Goal: Information Seeking & Learning: Check status

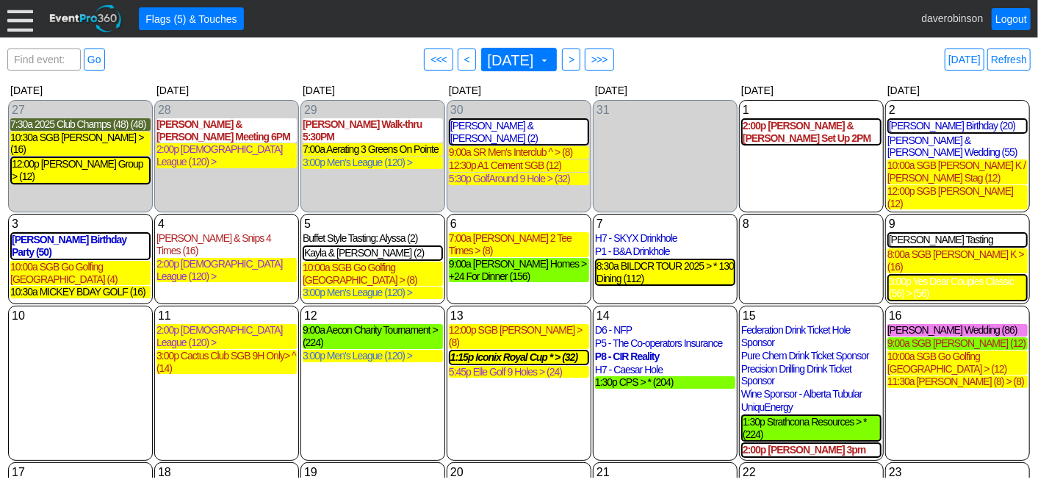
scroll to position [239, 0]
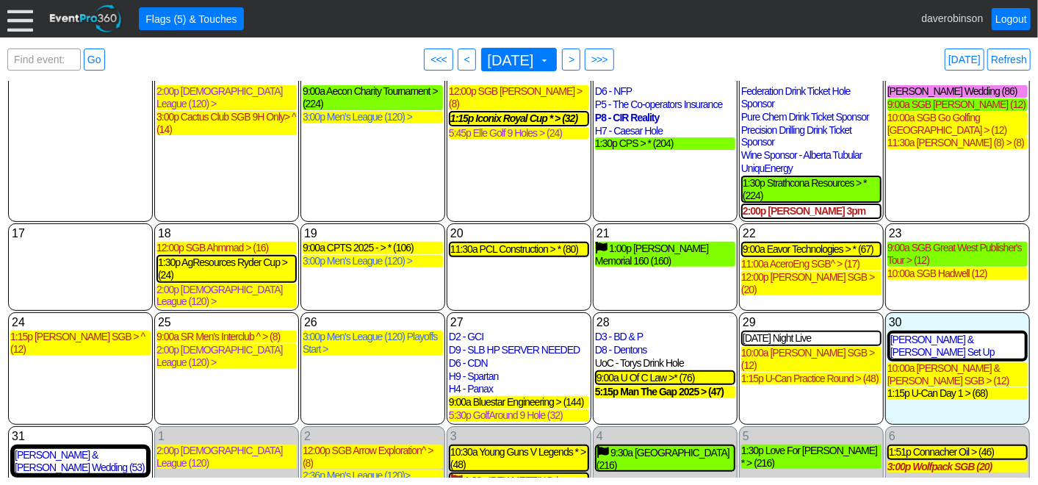
click at [577, 54] on span ">" at bounding box center [571, 59] width 11 height 15
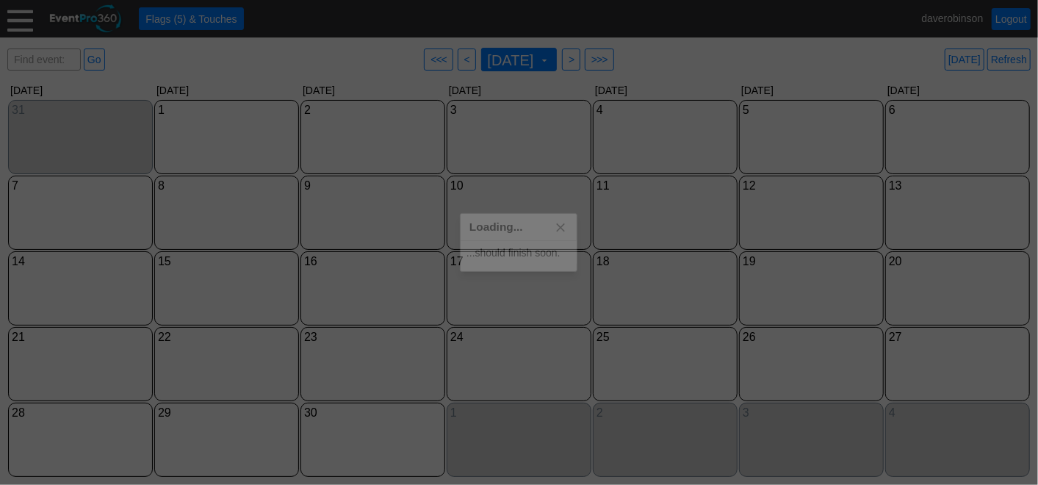
scroll to position [0, 0]
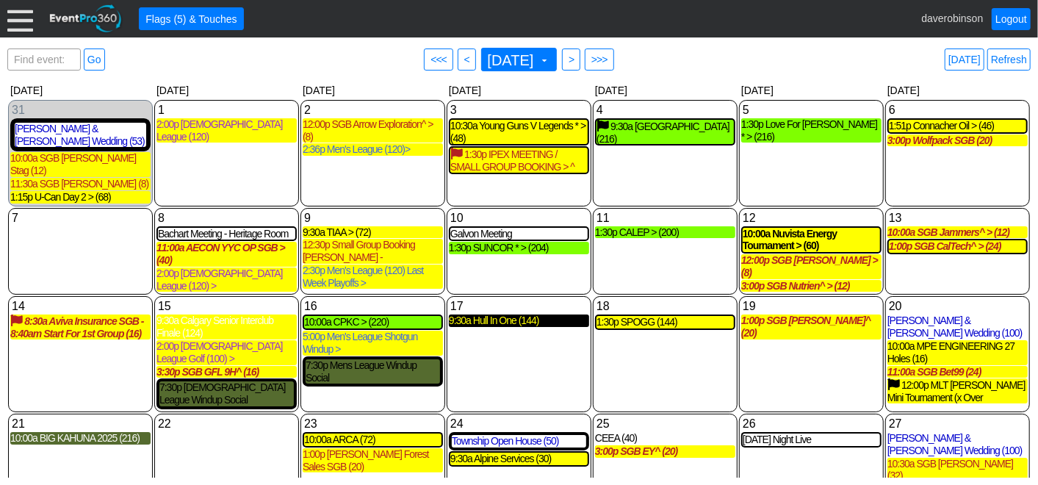
click at [531, 315] on div "9:30a Hull In One (144)" at bounding box center [519, 321] width 140 height 12
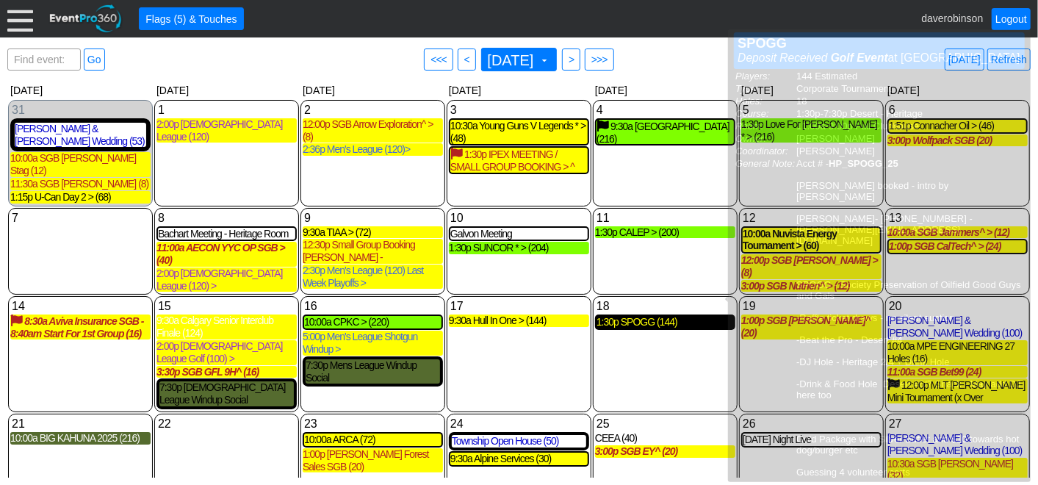
click at [640, 316] on div "1:30p SPOGG (144)" at bounding box center [665, 322] width 137 height 12
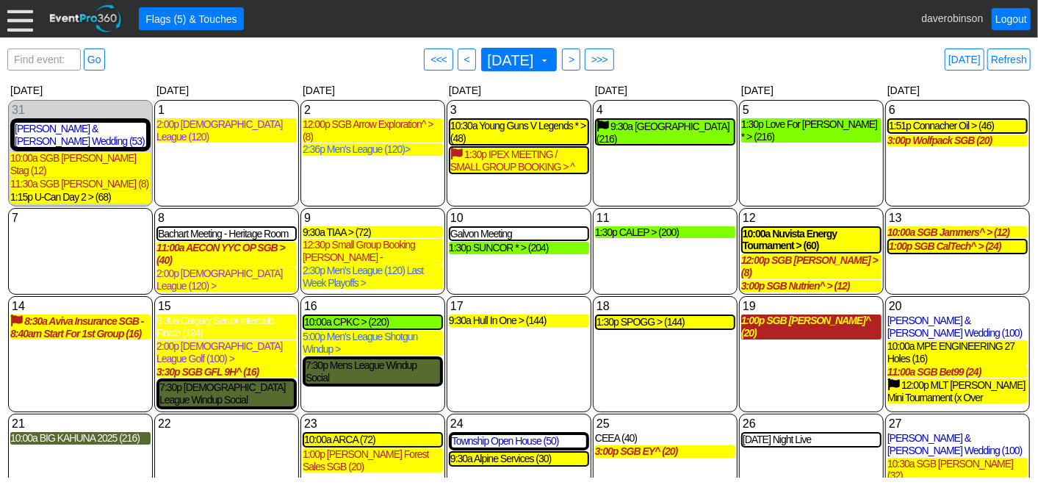
click at [829, 315] on div "1:00p SGB Amber Zhao^ (20)" at bounding box center [811, 327] width 140 height 25
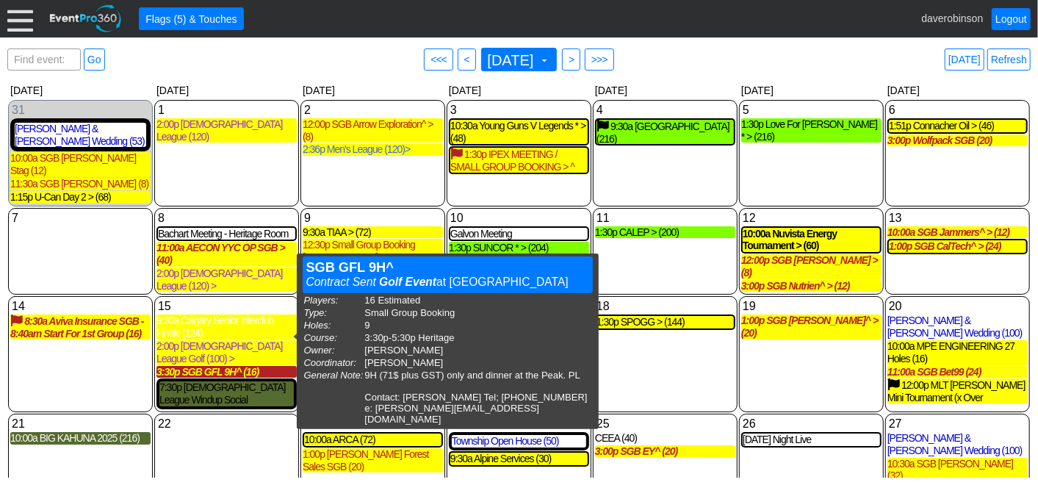
click at [220, 366] on div "3:30p SGB GFL 9H^ (16)" at bounding box center [227, 372] width 140 height 12
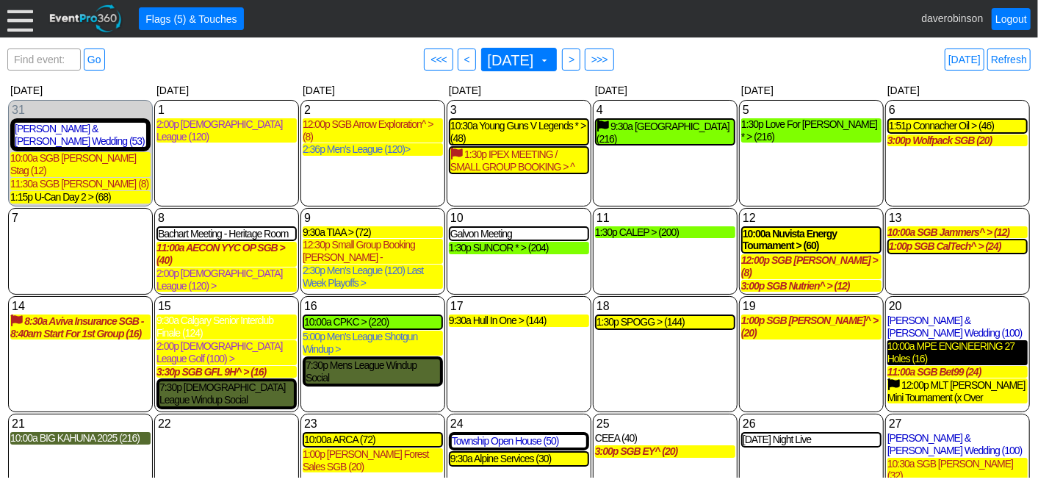
click at [924, 340] on div "10:00a MPE ENGINEERING 27 Holes (16)" at bounding box center [958, 352] width 140 height 25
click at [956, 340] on div "10:00a MPE ENGINEERING 27 Holes (16)" at bounding box center [958, 352] width 140 height 25
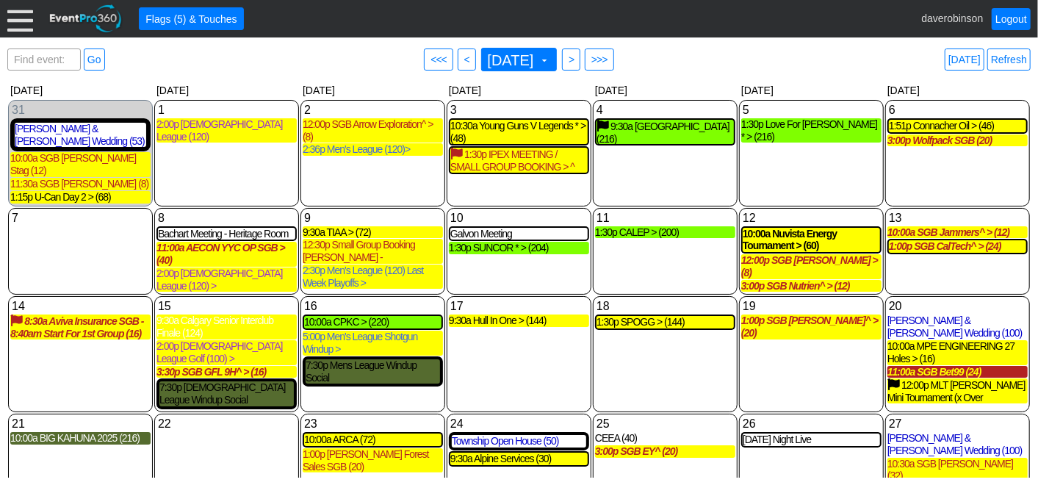
click at [934, 366] on div "11:00a SGB Bet99 (24)" at bounding box center [958, 372] width 140 height 12
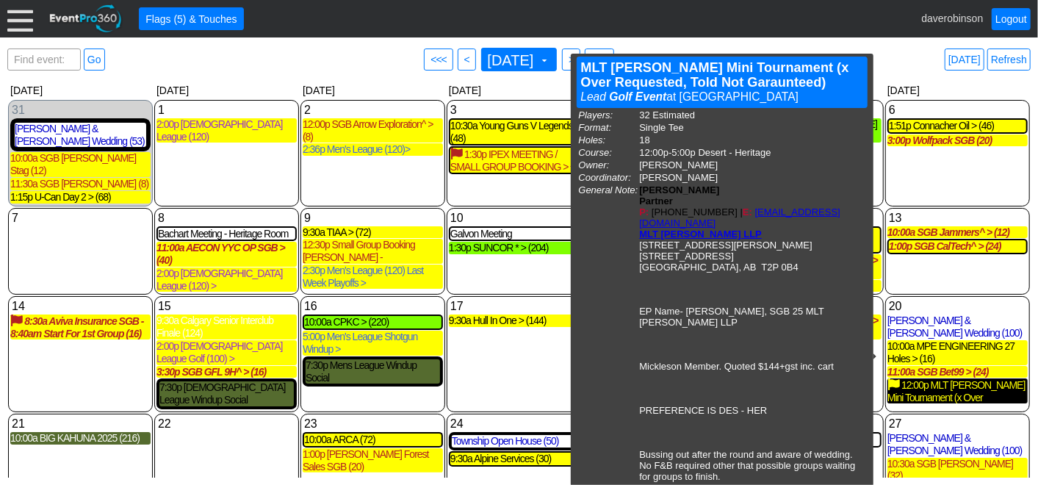
click at [980, 378] on div "12:00p MLT Aikens Mini Tournament (x Over Requested, Told Not Garaunteed) (32)" at bounding box center [958, 390] width 140 height 25
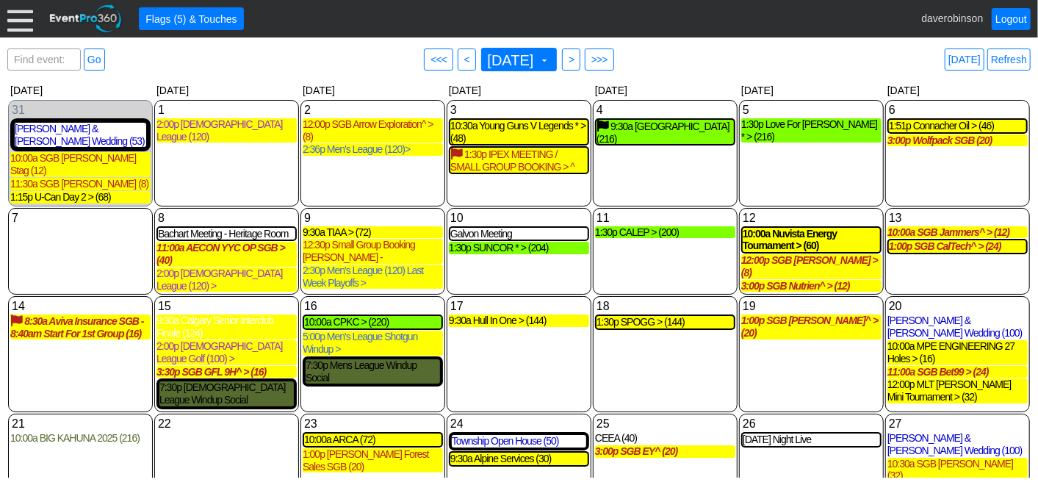
click at [83, 432] on div "10:00a BIG KAHUNA 2025 (216)" at bounding box center [80, 438] width 140 height 12
click at [461, 62] on span "<" at bounding box center [466, 59] width 11 height 15
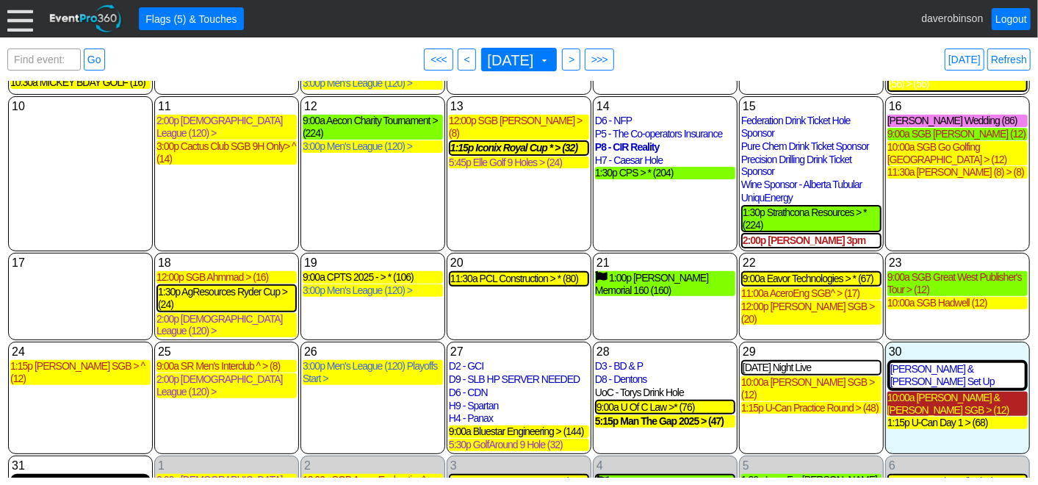
scroll to position [239, 0]
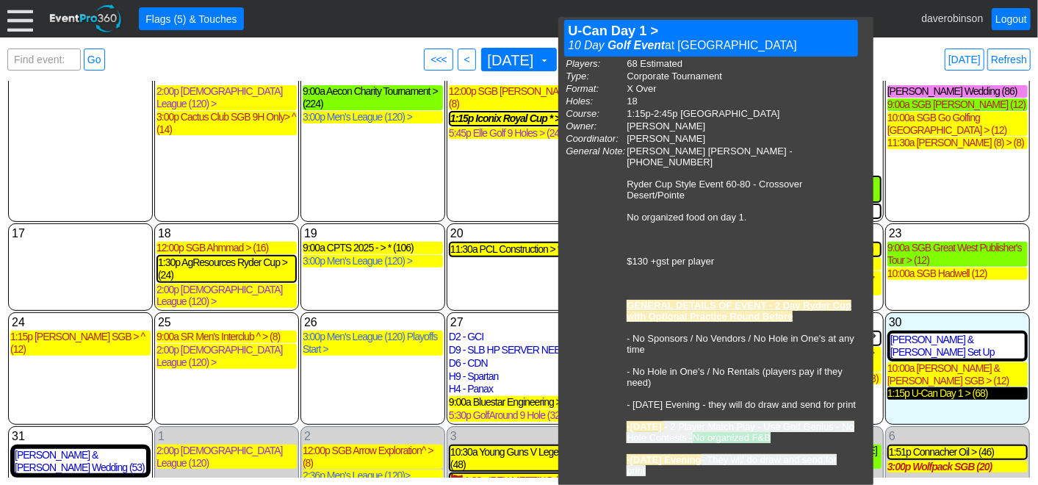
click at [933, 387] on div "1:15p U-Can Day 1 > (68)" at bounding box center [958, 393] width 140 height 12
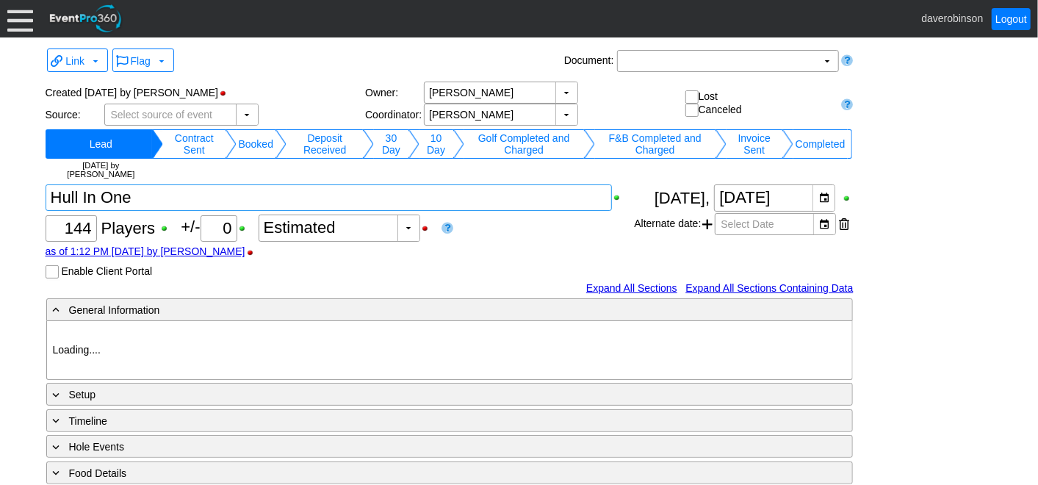
type input "Heritage Pointe Golf Club"
type input "Corporate Tournament"
type input "1054800"
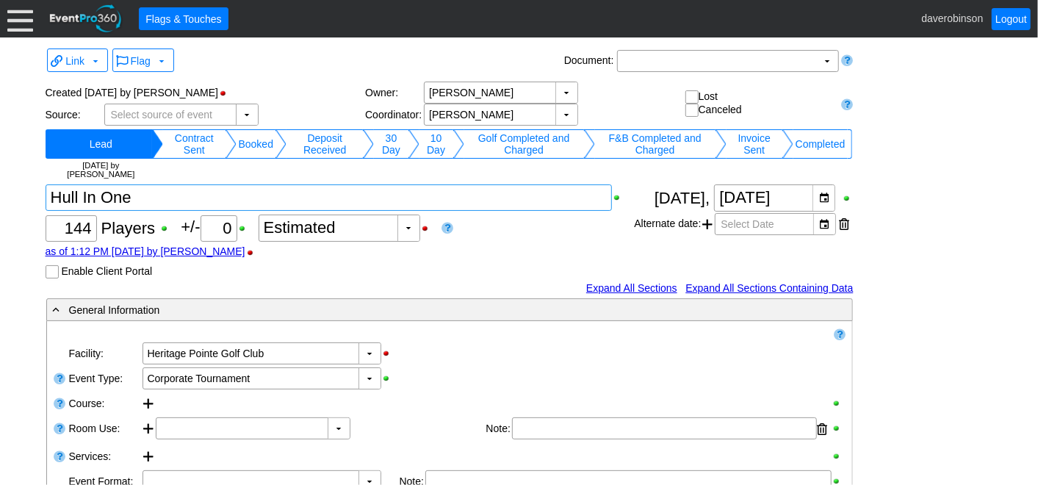
click at [240, 197] on textarea at bounding box center [329, 197] width 567 height 26
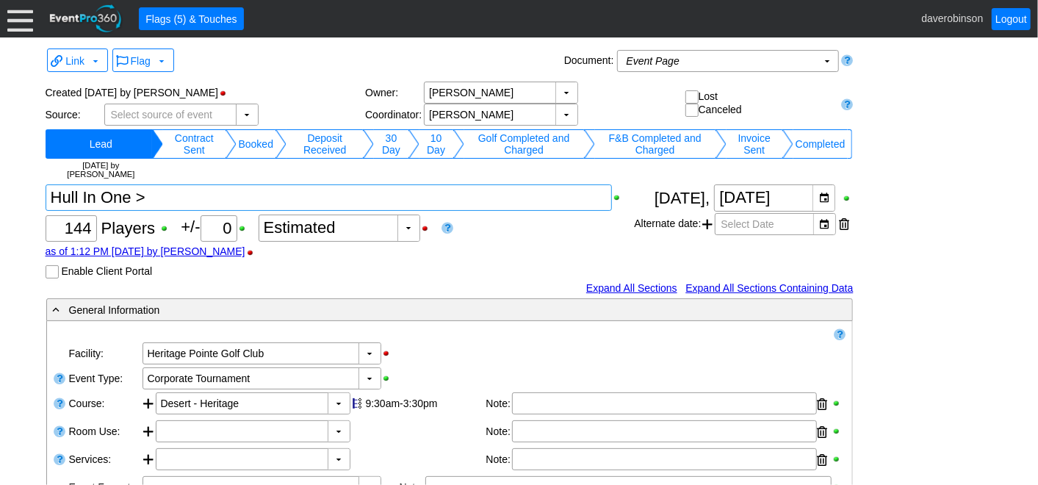
type textarea "Hull In One >"
click at [480, 262] on div "Χ 144 Players +/- Χ 0 ▼ Χ Estimated as of 1:12 PM on Tuesday, 6/10/2025 by dave…" at bounding box center [340, 231] width 589 height 94
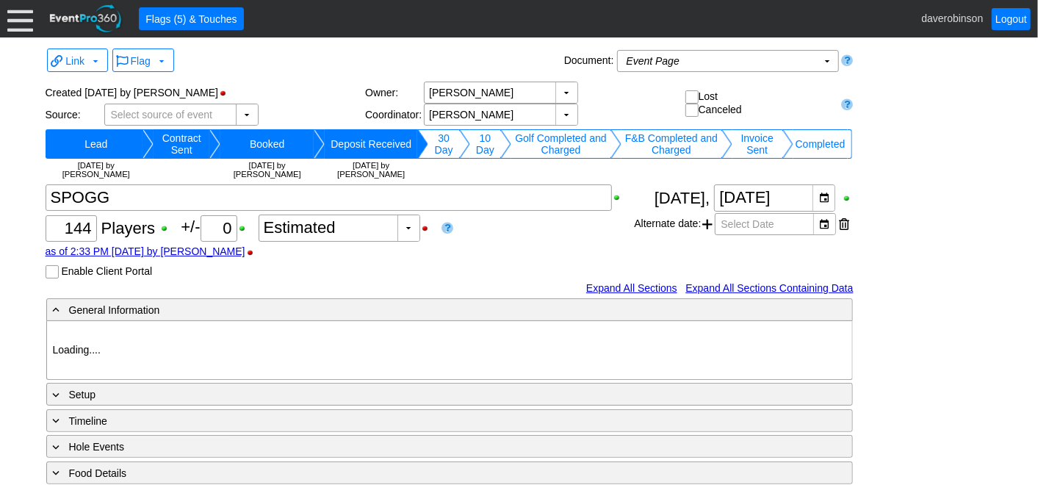
click at [159, 145] on td "Contract Sent" at bounding box center [182, 143] width 56 height 29
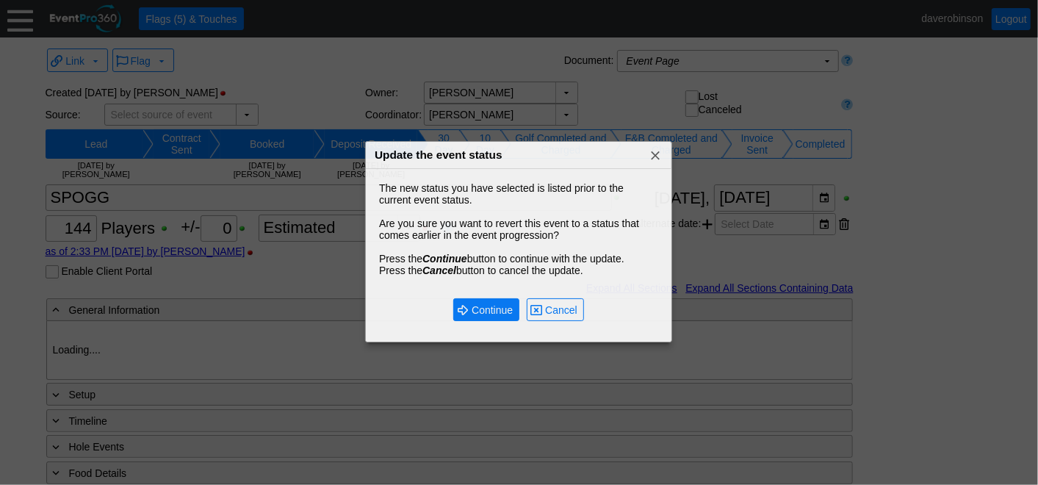
type input "Heritage Pointe Golf Club"
type input "Corporate Tournament"
type input "1123592"
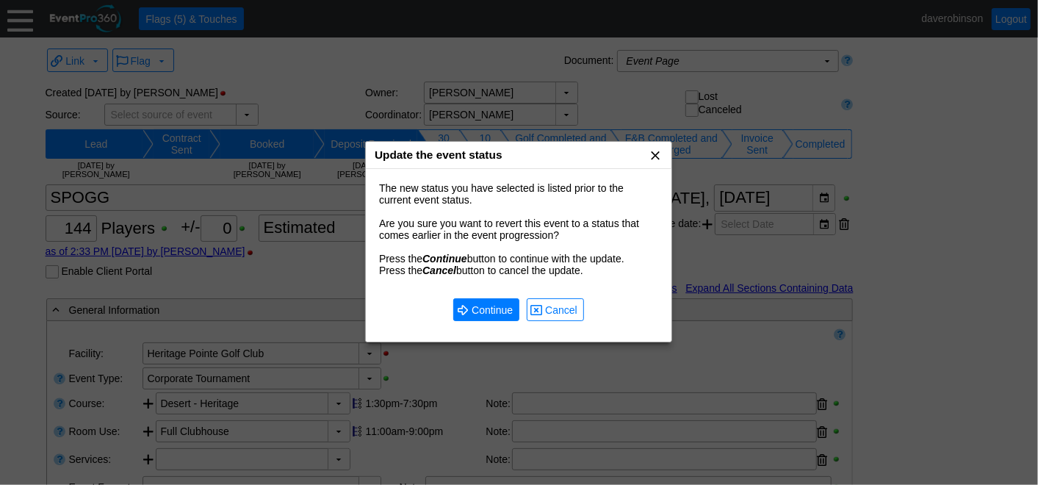
click at [655, 157] on span "x" at bounding box center [655, 155] width 15 height 15
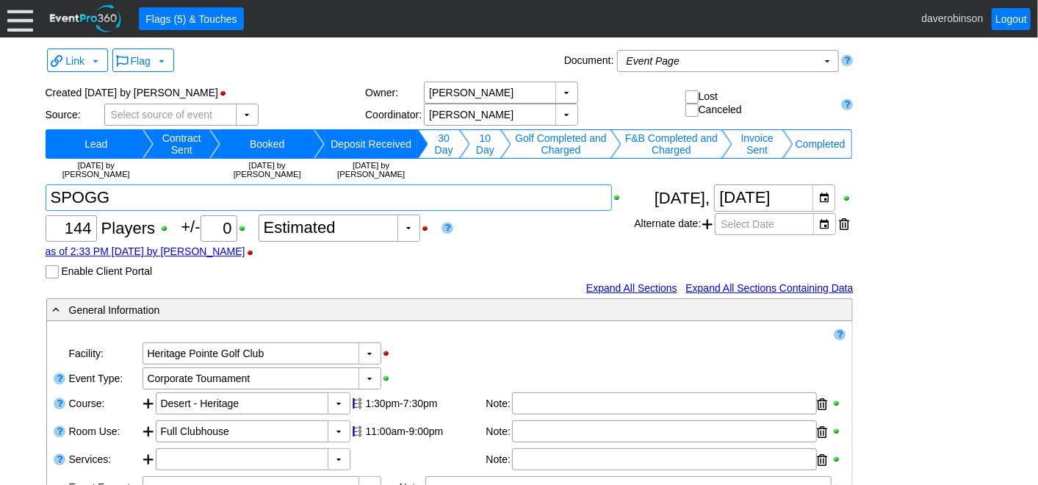
click at [196, 197] on textarea at bounding box center [329, 197] width 567 height 26
type textarea "SPOGG >"
click at [529, 250] on div "as of 2:33 PM on Tuesday, 3/11/2025 by daverobinson" at bounding box center [340, 251] width 589 height 12
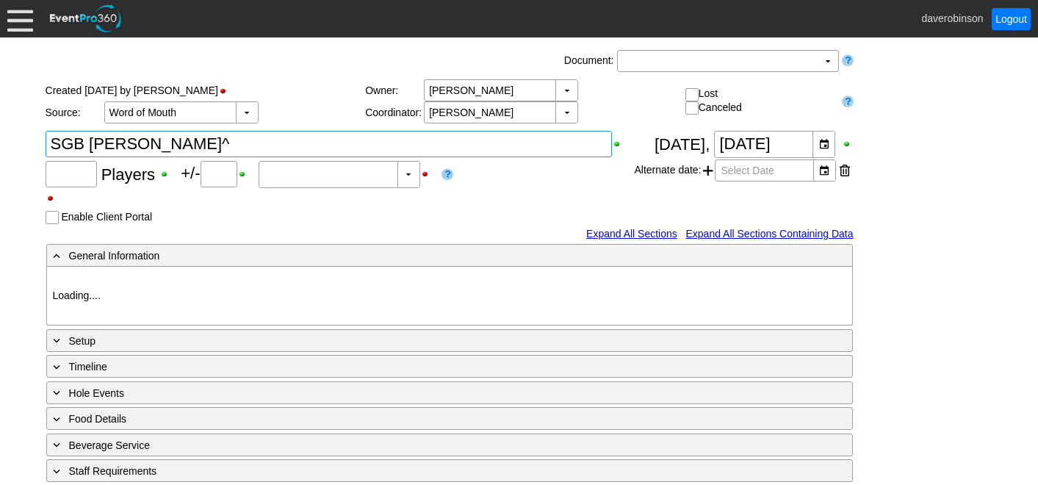
type input "20"
type input "0"
type input "Estimated"
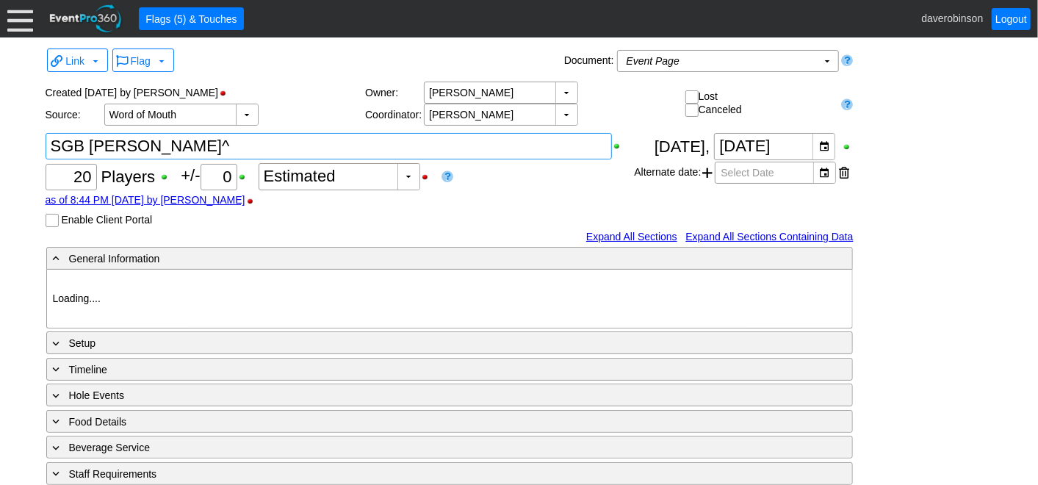
type input "Heritage Pointe Golf Club"
type input "Small Group Booking"
type input "1204745"
click at [249, 153] on textarea at bounding box center [329, 146] width 567 height 26
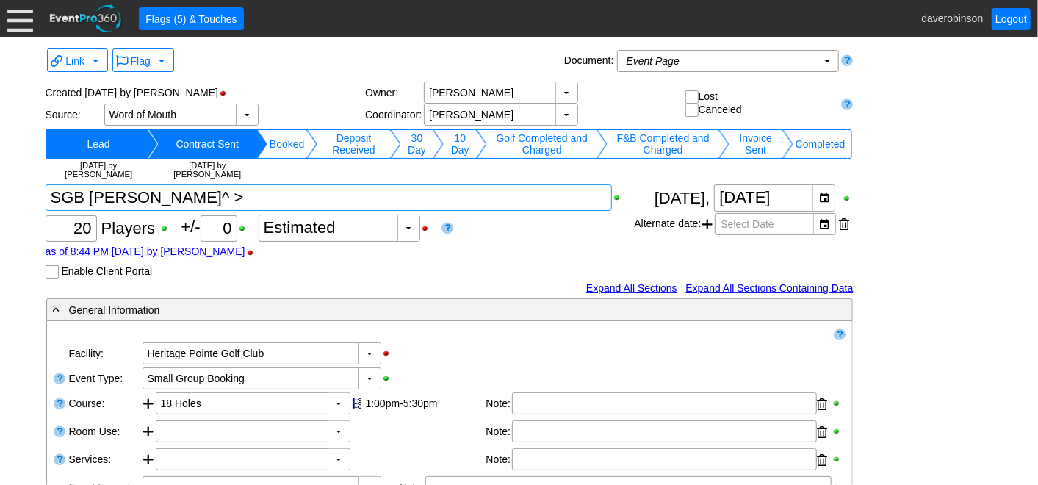
type textarea "SGB [PERSON_NAME]^ >"
click at [298, 67] on div "Flag ▼" at bounding box center [335, 61] width 451 height 28
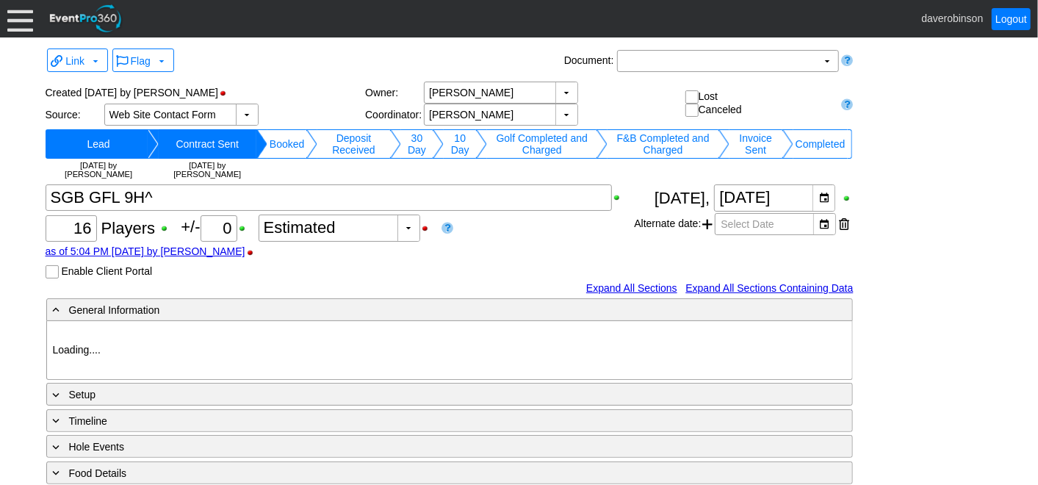
type input "Heritage Pointe Golf Club"
type input "Small Group Booking"
type input "1197480"
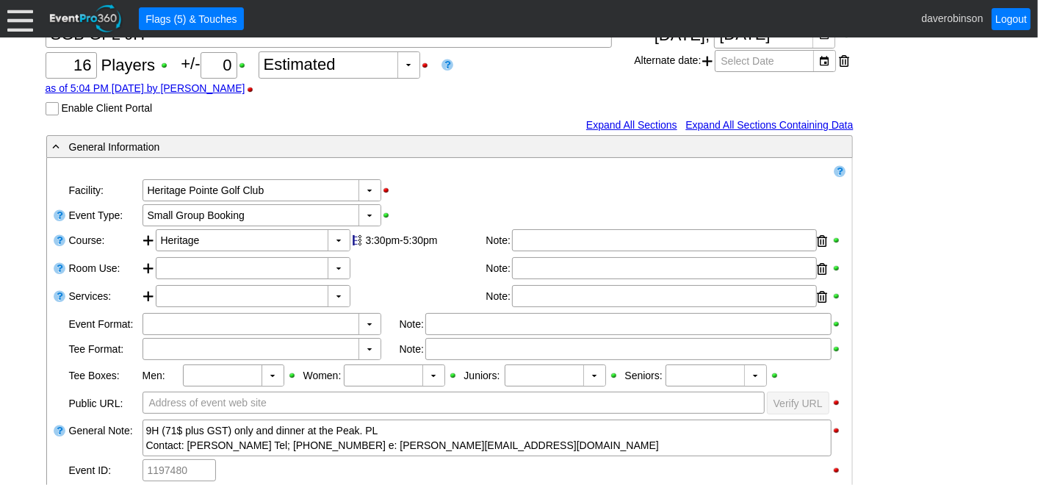
scroll to position [82, 0]
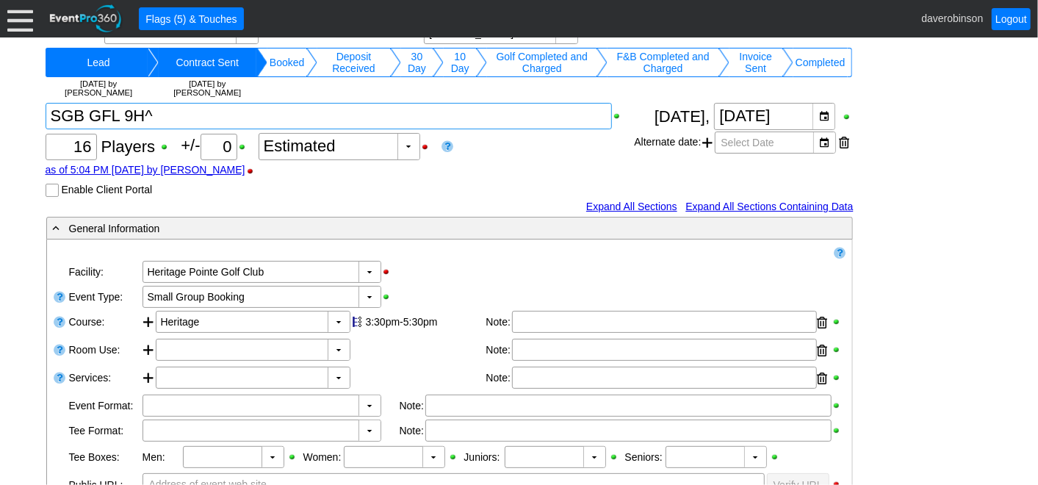
click at [187, 118] on textarea at bounding box center [329, 116] width 567 height 26
type textarea "SGB GFL 9H^ >"
click at [589, 168] on div "as of 5:04 PM on Wednesday, 8/13/2025 by AdamBayne" at bounding box center [340, 170] width 589 height 12
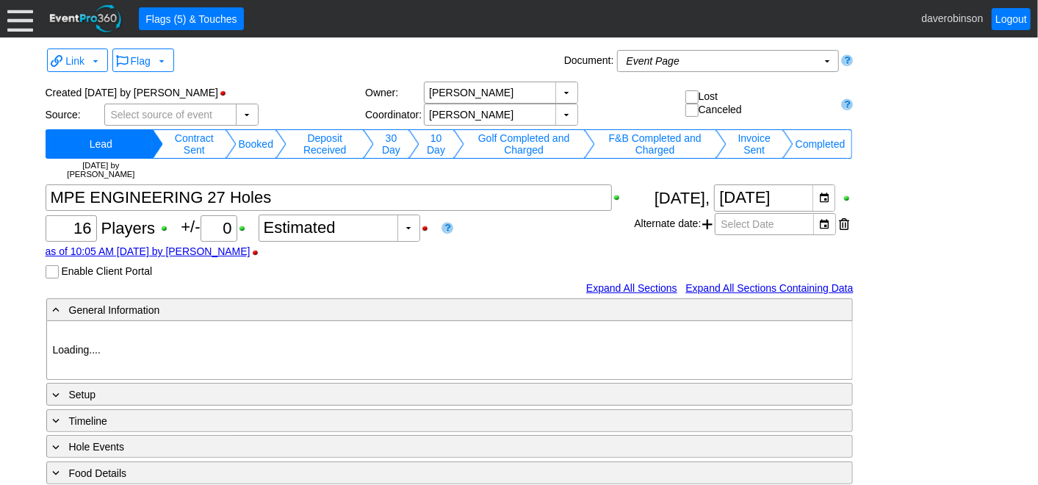
type input "Heritage Pointe Golf Club"
type input "1201824"
click at [293, 206] on textarea at bounding box center [329, 197] width 567 height 26
type input "Heritage Pointe Golf Club"
type input "1201824"
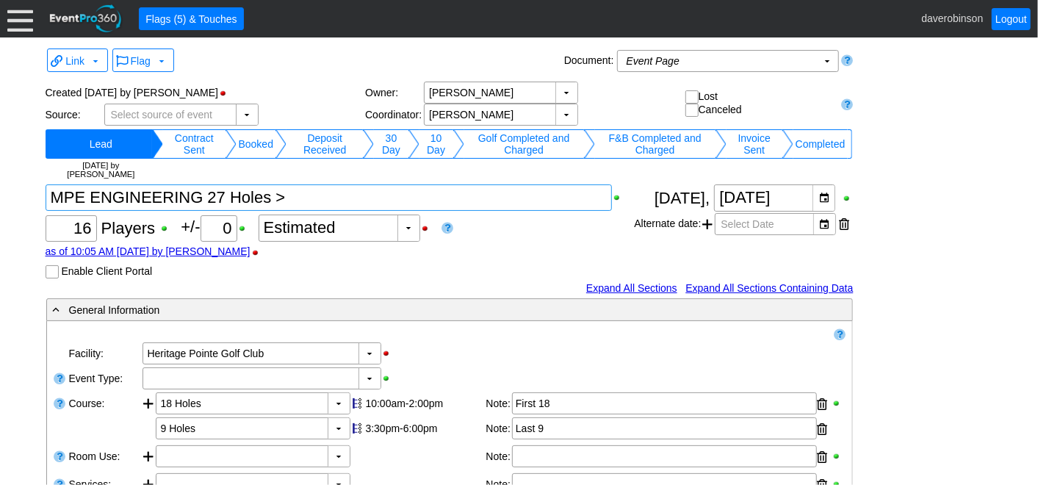
type textarea "MPE ENGINEERING 27 Holes >"
click at [329, 54] on div "Flag ▼" at bounding box center [335, 61] width 451 height 28
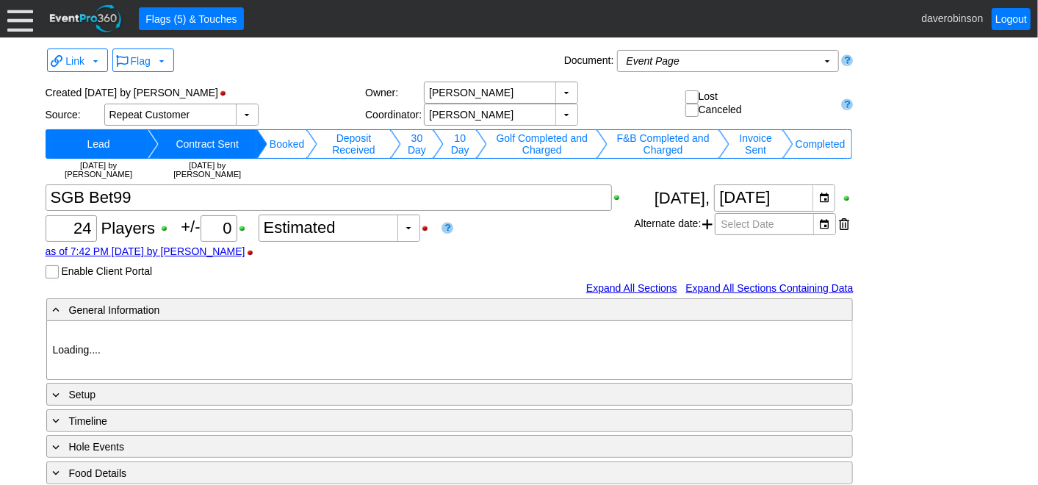
type input "Heritage Pointe Golf Club"
type input "Small Group Booking"
type input "1205366"
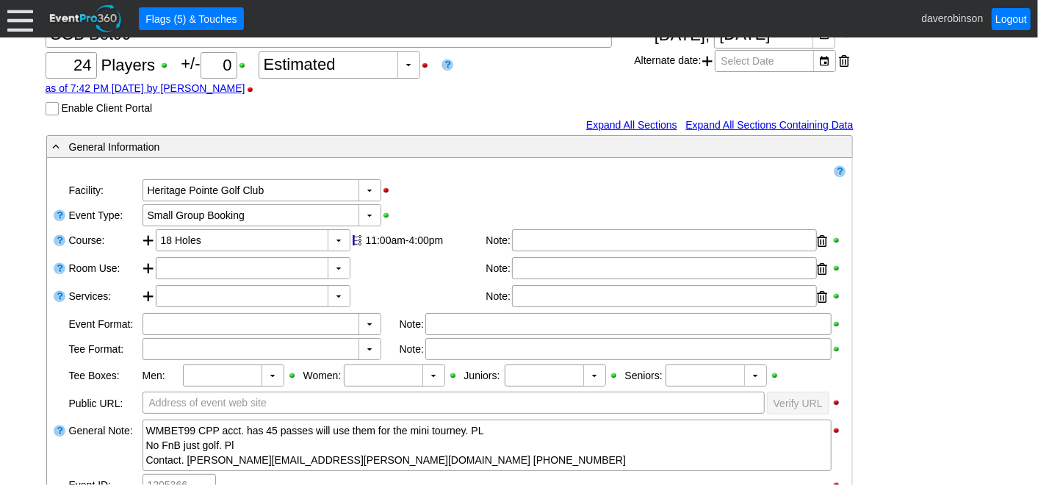
scroll to position [82, 0]
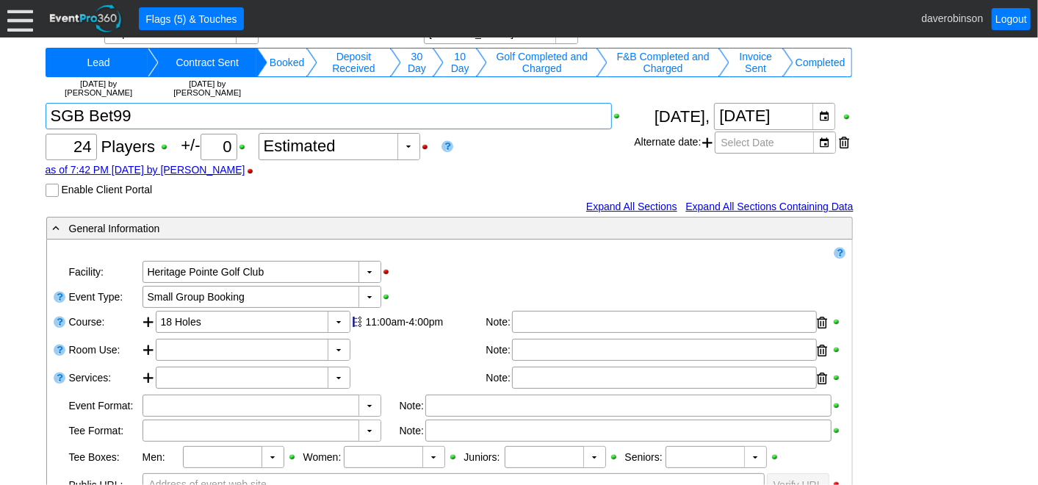
click at [184, 113] on textarea at bounding box center [329, 116] width 567 height 26
type textarea "SGB Bet99 >"
click at [498, 178] on div "Χ 24 Players +/- Χ 0 ▼ Χ Estimated as of 7:42 PM on Thursday, 8/28/2025 by Adam…" at bounding box center [340, 150] width 589 height 94
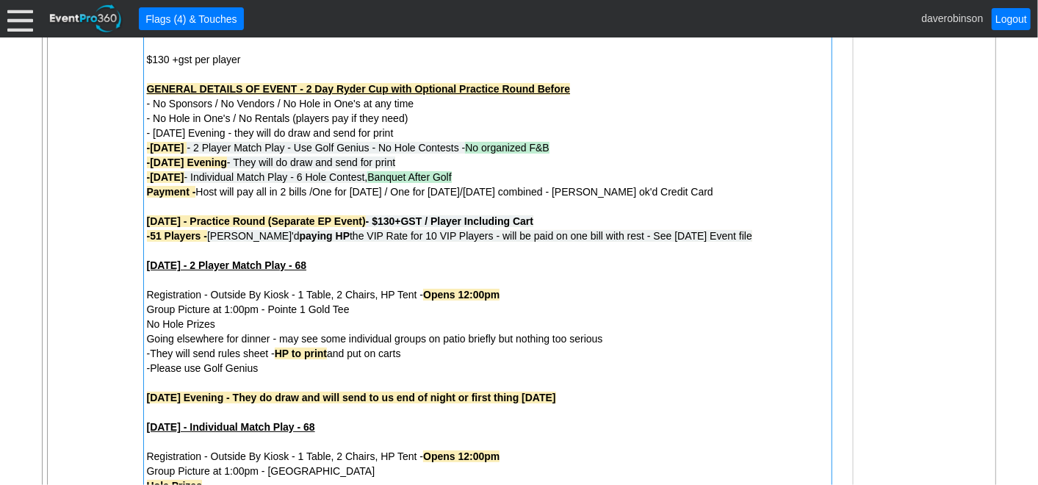
scroll to position [656, 0]
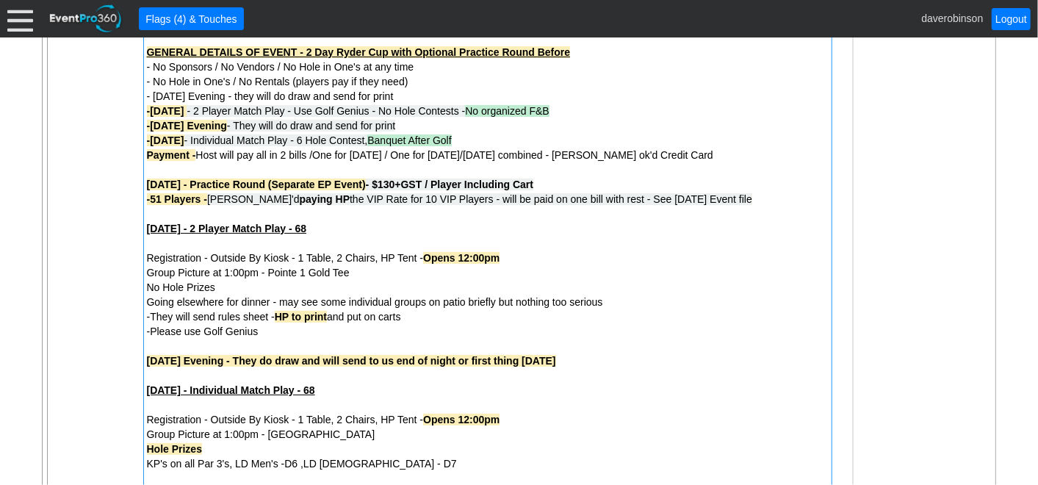
click at [353, 237] on div at bounding box center [488, 243] width 682 height 15
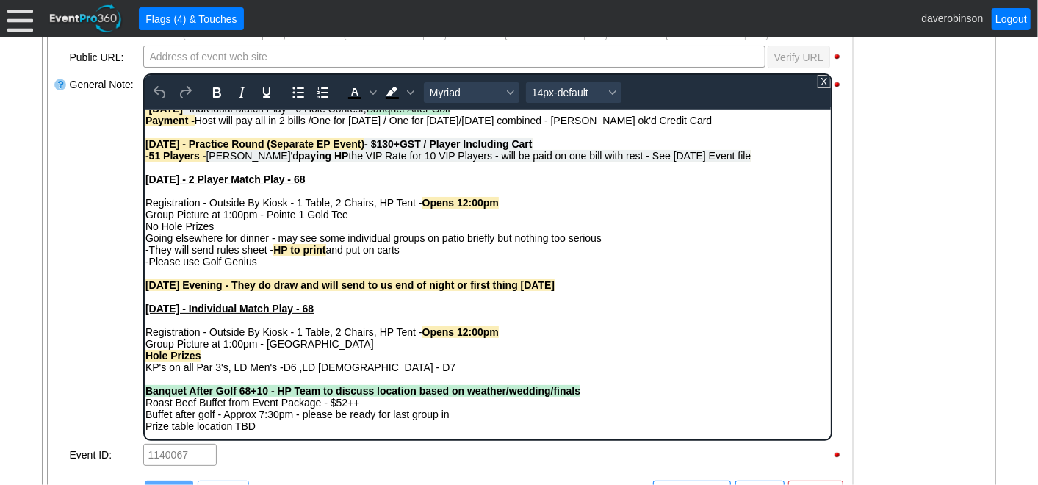
scroll to position [550, 0]
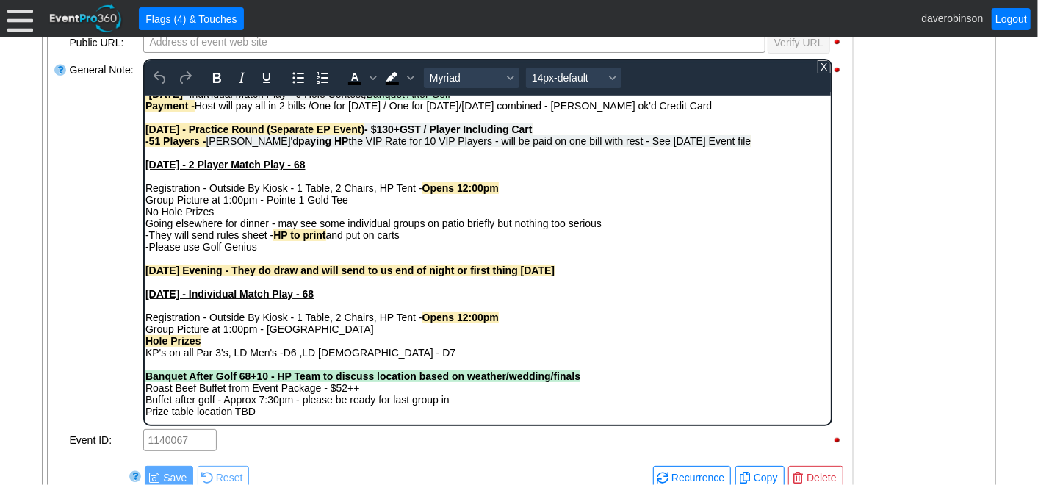
click at [351, 301] on div "Rich Text Area. Press ALT-0 for help." at bounding box center [487, 305] width 685 height 12
click at [346, 299] on div "Rich Text Area. Press ALT-0 for help." at bounding box center [487, 305] width 685 height 12
click at [310, 290] on strong "Sunday - Individual Match Play - 68" at bounding box center [229, 293] width 168 height 12
click at [327, 293] on div "Sunday - Individual Match Play - 68" at bounding box center [487, 293] width 685 height 12
click at [611, 328] on div "Group Picture at 1:00pm - Pointe Gold Tee" at bounding box center [487, 329] width 685 height 12
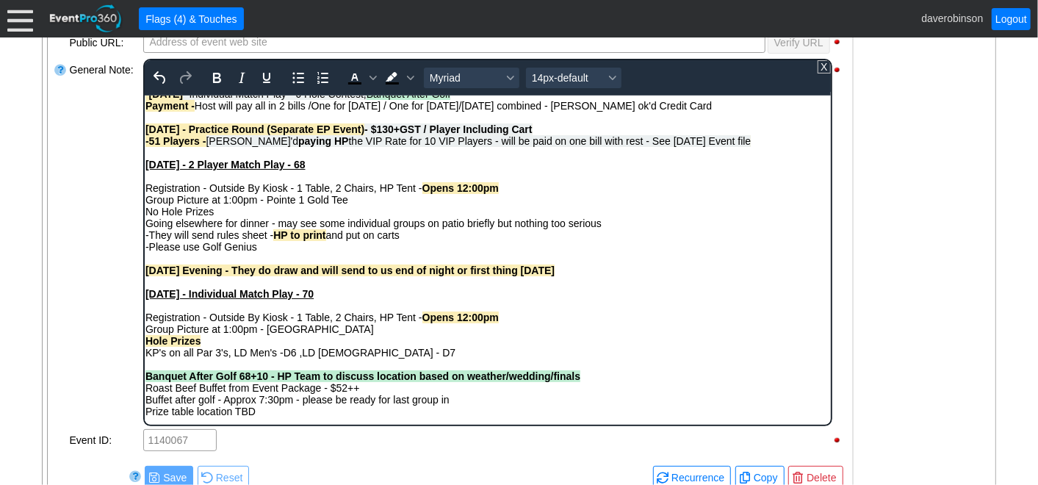
click at [250, 378] on strong "Banquet After Golf 68+10 - HP Team to discuss location based on weather/wedding…" at bounding box center [362, 376] width 435 height 12
click at [266, 378] on strong "Banquet After Golf 71+10 - HP Team to discuss location based on weather/wedding…" at bounding box center [362, 376] width 435 height 12
click at [72, 302] on div "General Note:" at bounding box center [104, 242] width 73 height 370
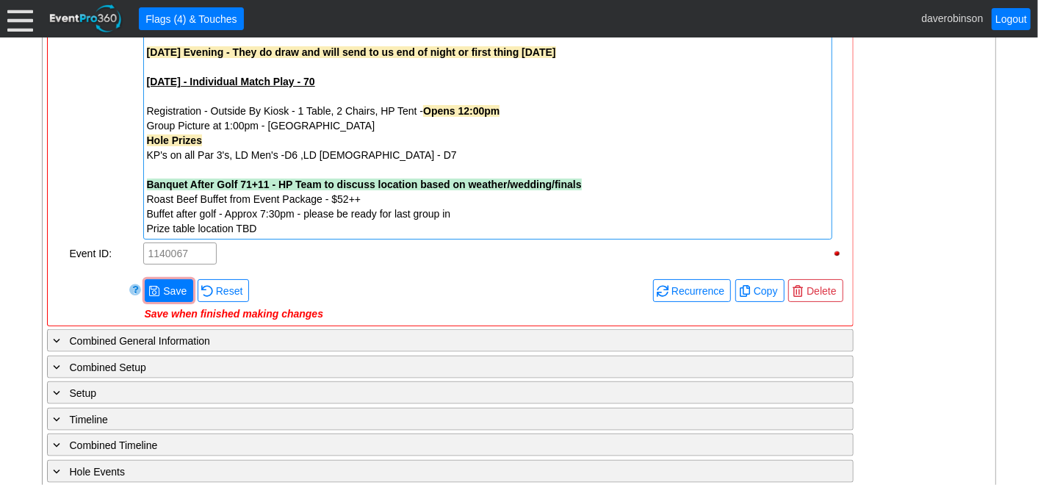
scroll to position [1040, 0]
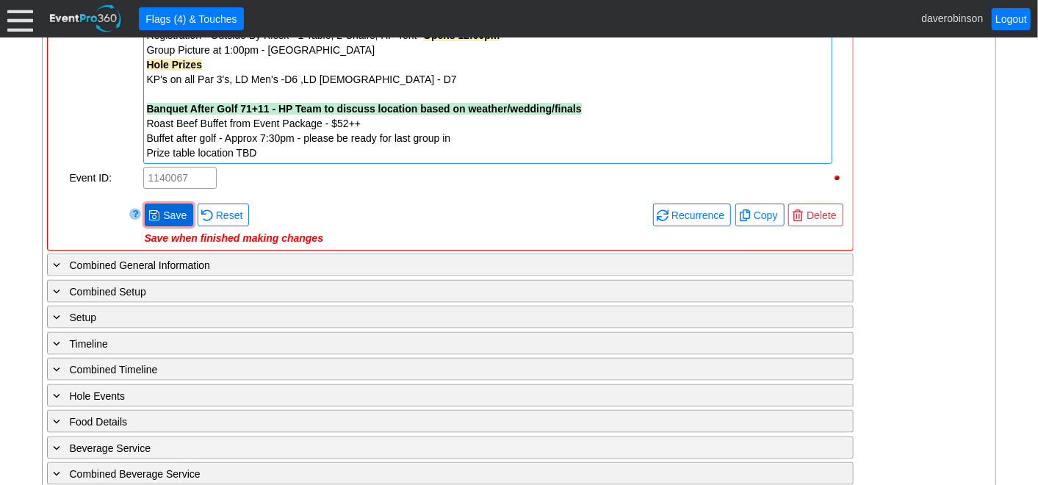
click at [178, 204] on span "● Save" at bounding box center [169, 215] width 49 height 23
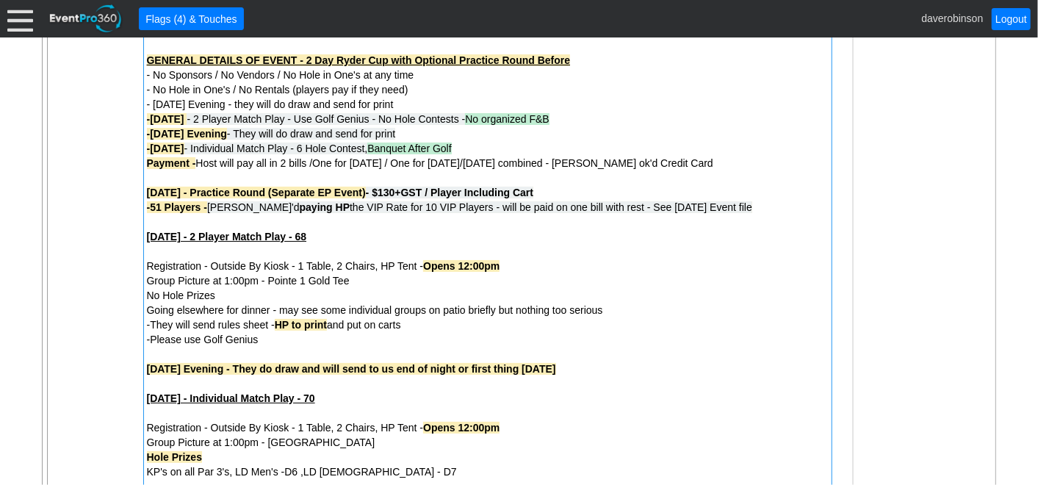
scroll to position [0, 0]
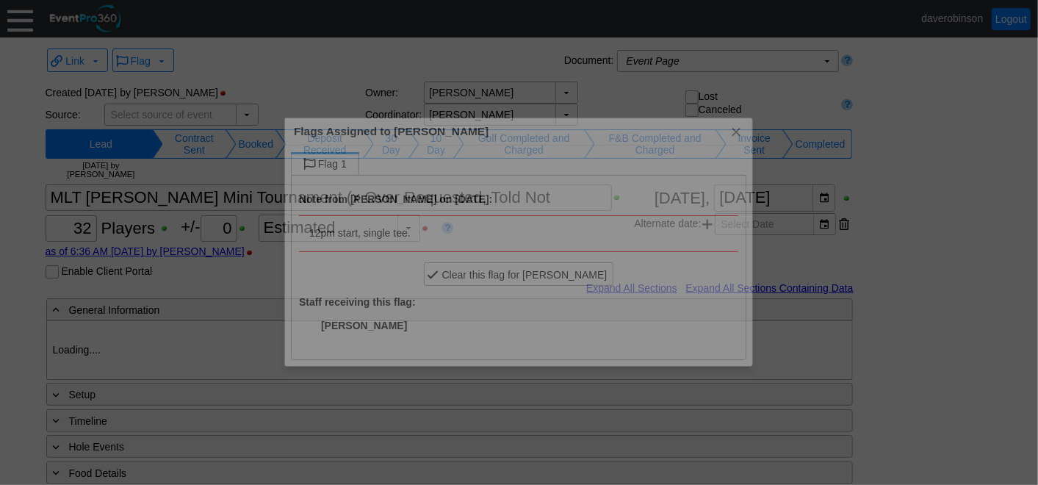
type input "Heritage Pointe Golf Club"
type input "Single Tee"
type input "1147498"
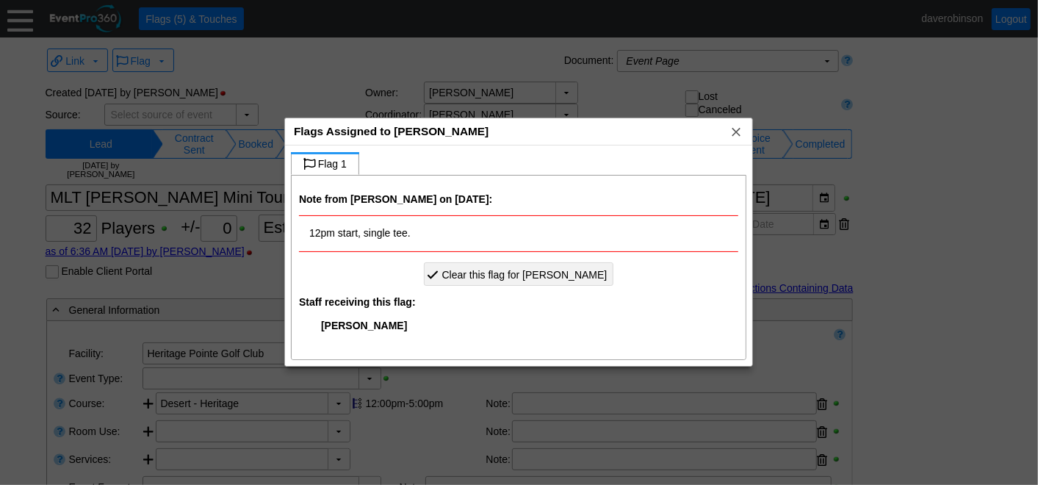
click at [542, 273] on span "Clear this flag for David Robinson" at bounding box center [524, 274] width 171 height 15
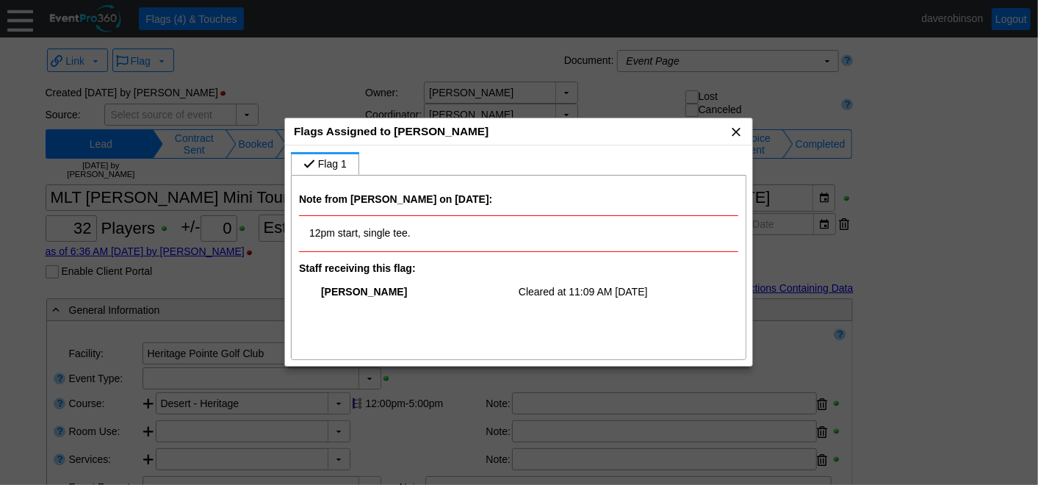
click at [740, 132] on span "x" at bounding box center [736, 131] width 15 height 15
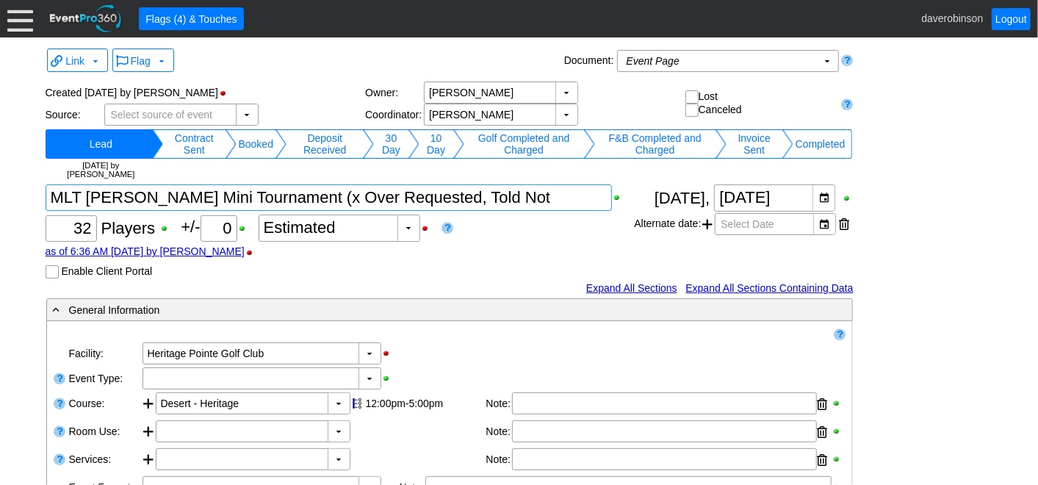
click at [579, 199] on textarea at bounding box center [329, 197] width 567 height 26
type textarea "MLT Aikens Mini Tournament >"
click at [559, 252] on div "as of 6:36 AM on Wednesday, 8/27/2025 by AdamBayne" at bounding box center [340, 251] width 589 height 12
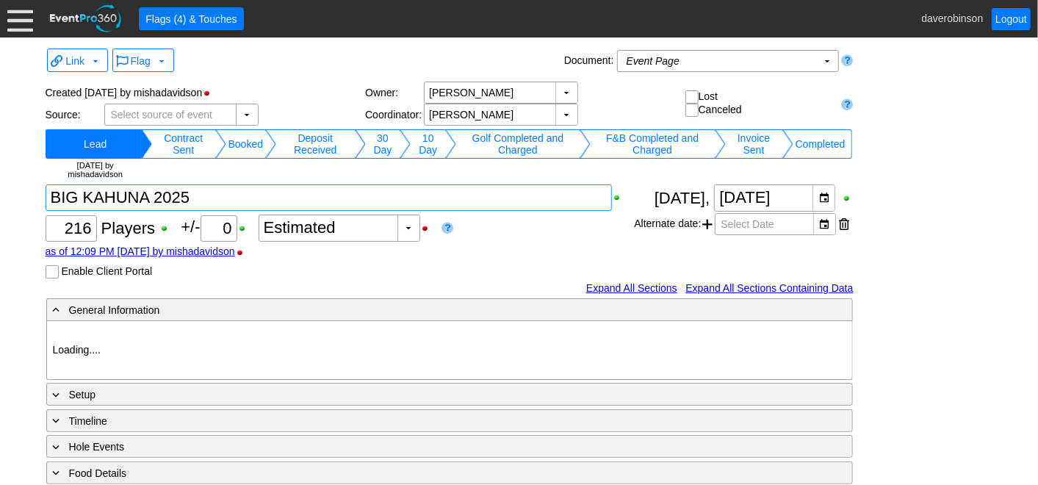
type input "Heritage Pointe Golf Club"
type input "Member Golf Event"
type input "1033218"
click at [208, 196] on textarea at bounding box center [329, 197] width 567 height 26
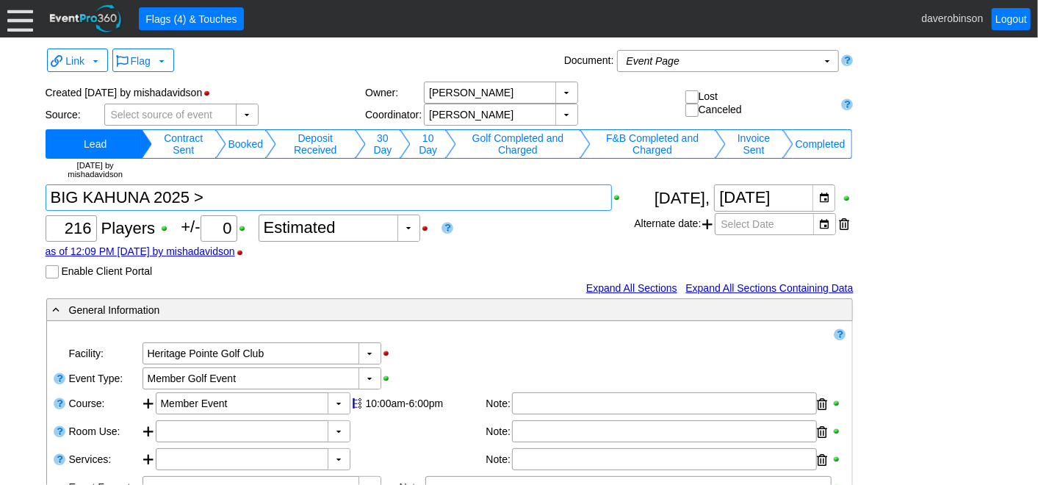
type textarea "BIG KAHUNA 2025 >"
click at [557, 232] on div "Χ 216 Players +/- Χ 0 ▼ Χ Estimated as of 12:09 PM [DATE] by mishadavidson Enab…" at bounding box center [340, 231] width 589 height 94
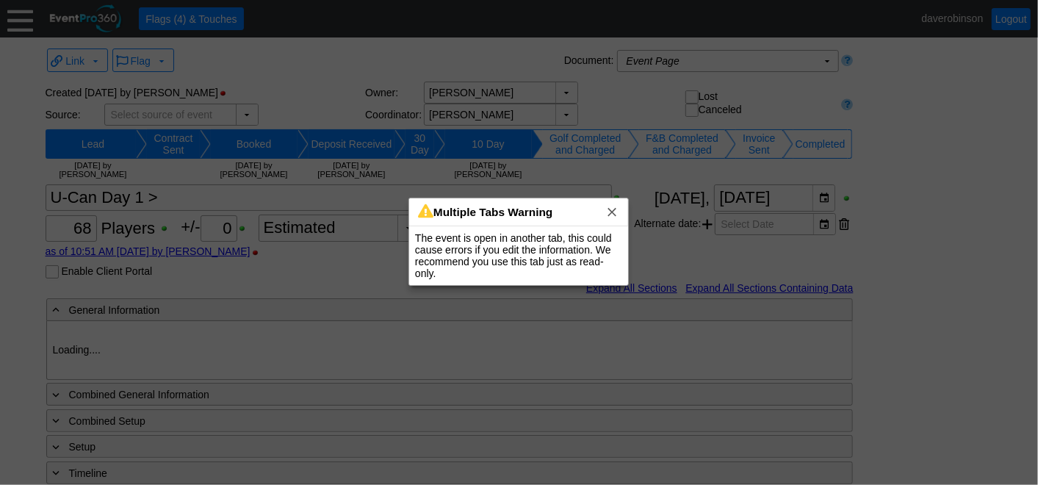
type input "Heritage Pointe Golf Club"
type input "Corporate Tournament"
type input "Other"
type input "X Over"
type input "Black"
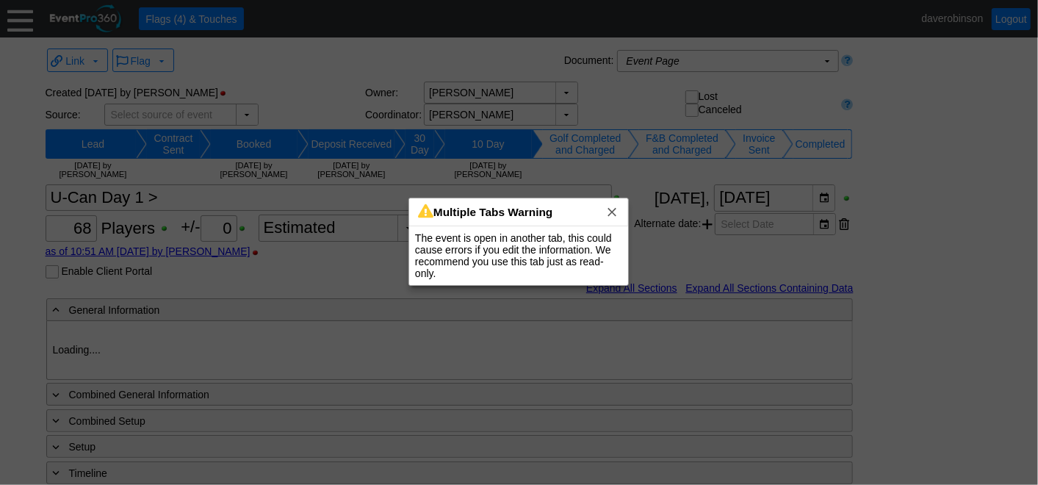
type input "Red"
type input "1140067"
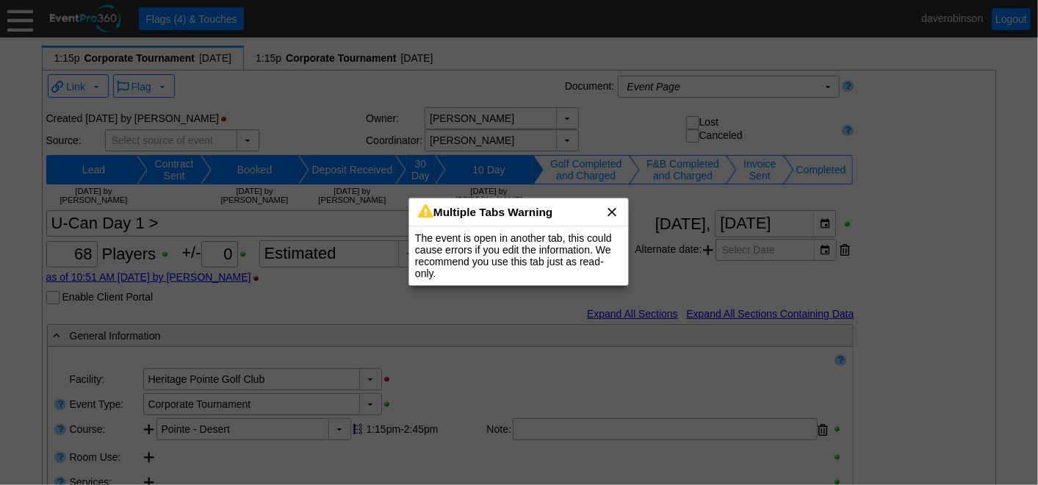
click at [614, 209] on span "x" at bounding box center [612, 211] width 15 height 15
